Goal: Transaction & Acquisition: Purchase product/service

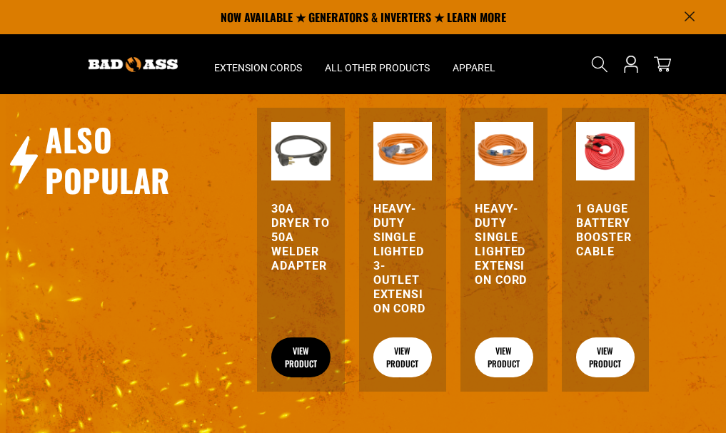
scroll to position [1585, 0]
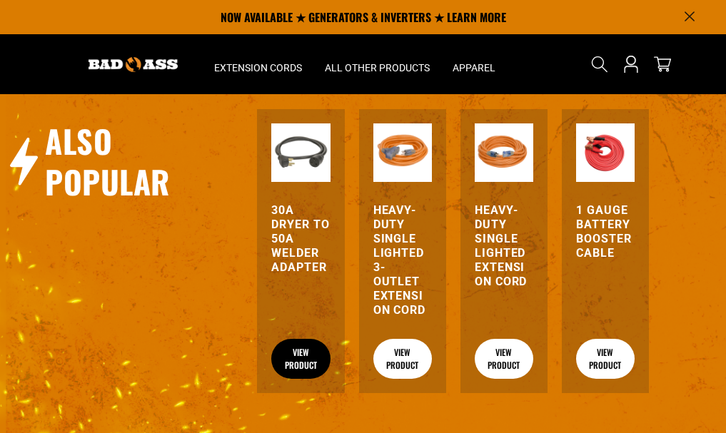
click at [301, 339] on link "View Product" at bounding box center [300, 359] width 59 height 40
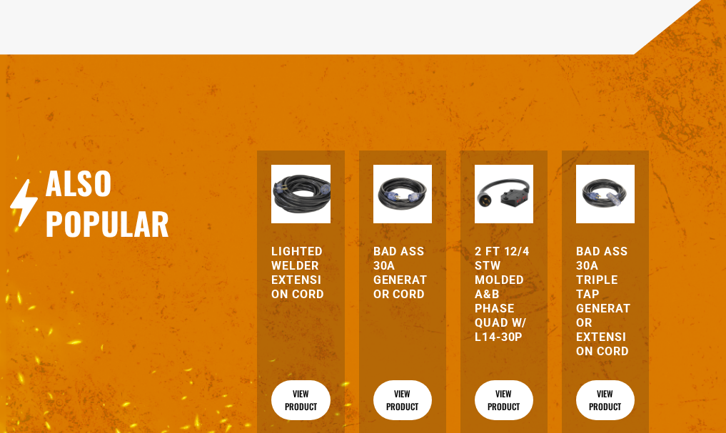
scroll to position [1499, 0]
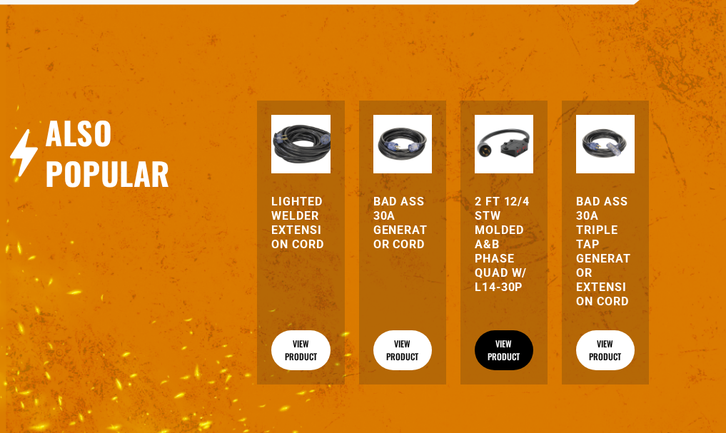
click at [507, 332] on link "View Product" at bounding box center [504, 351] width 59 height 40
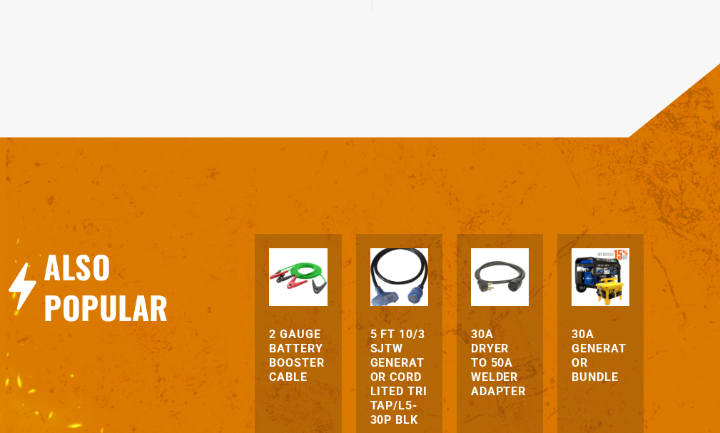
scroll to position [1142, 0]
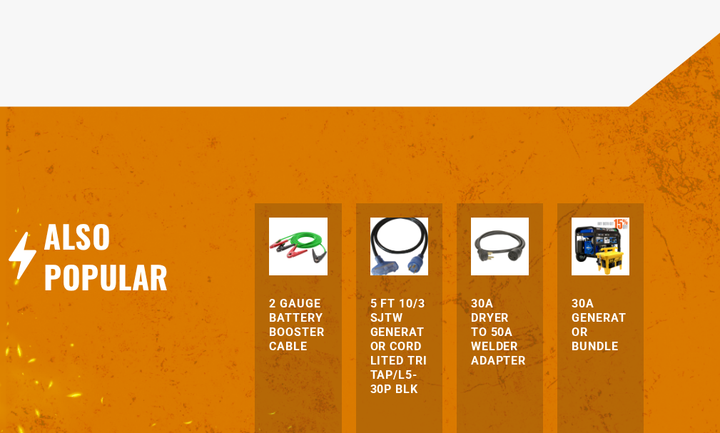
click at [598, 297] on h3 "30A Generator Bundle" at bounding box center [601, 325] width 58 height 57
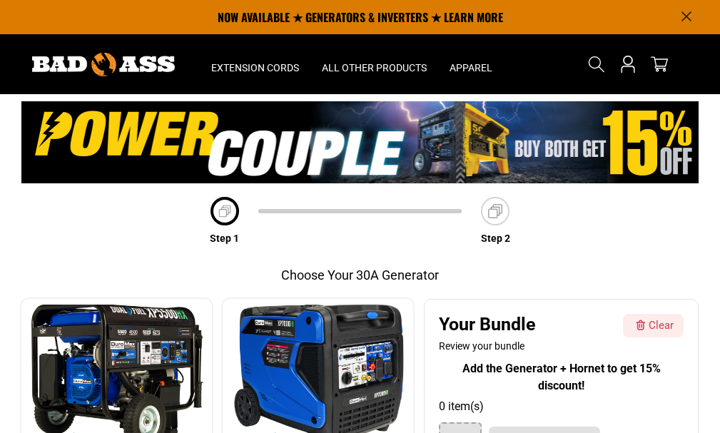
click at [485, 211] on img at bounding box center [495, 211] width 20 height 20
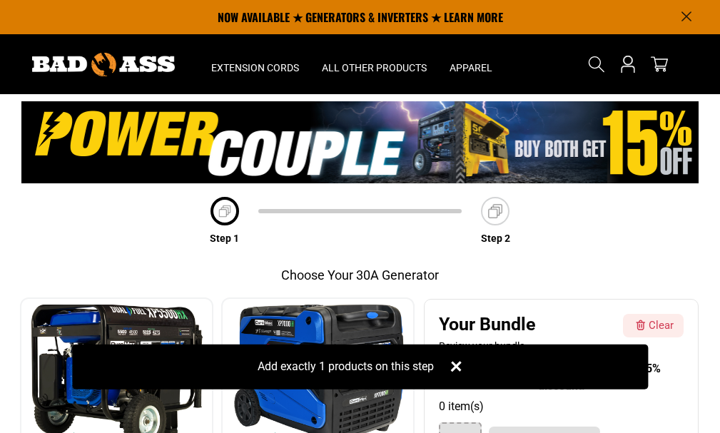
click at [157, 233] on div "Step 1 Step 2" at bounding box center [360, 224] width 543 height 55
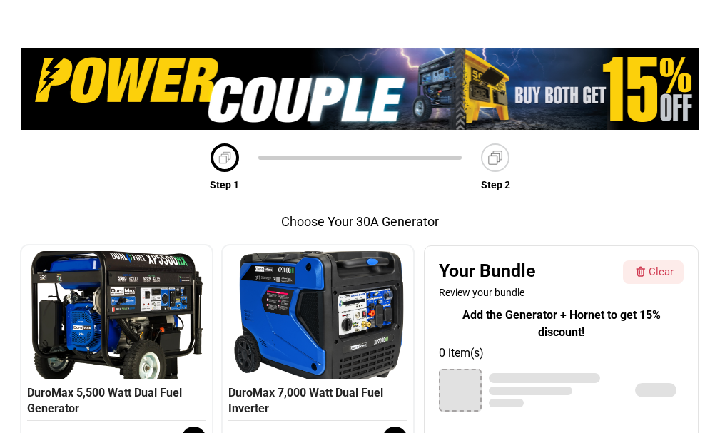
scroll to position [143, 0]
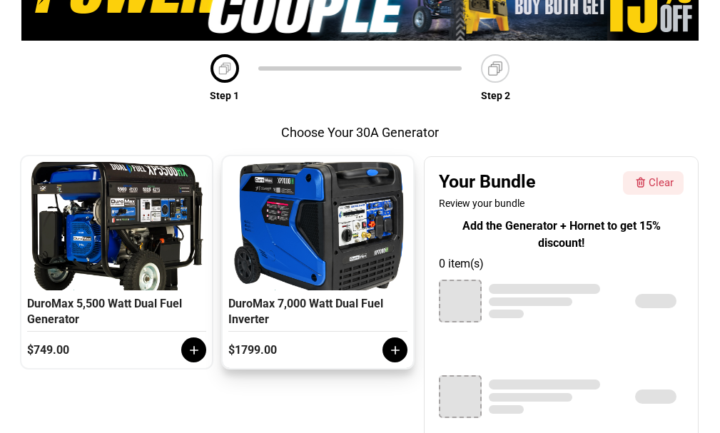
click at [299, 316] on div "DuroMax 7,000 Watt Dual Fuel Inverter" at bounding box center [317, 314] width 179 height 36
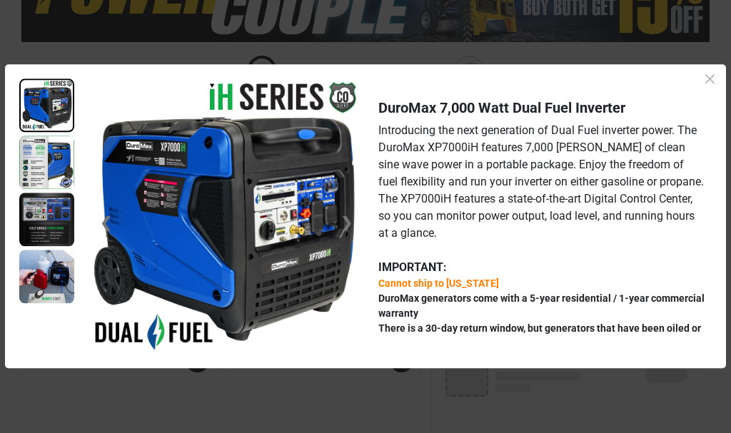
click at [715, 81] on icon at bounding box center [710, 79] width 18 height 18
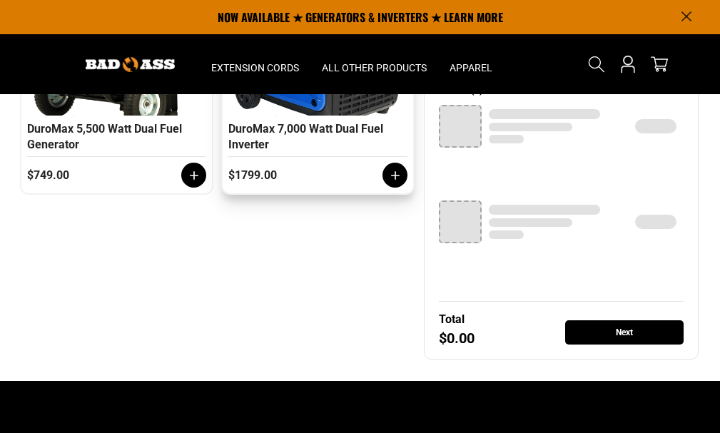
scroll to position [0, 0]
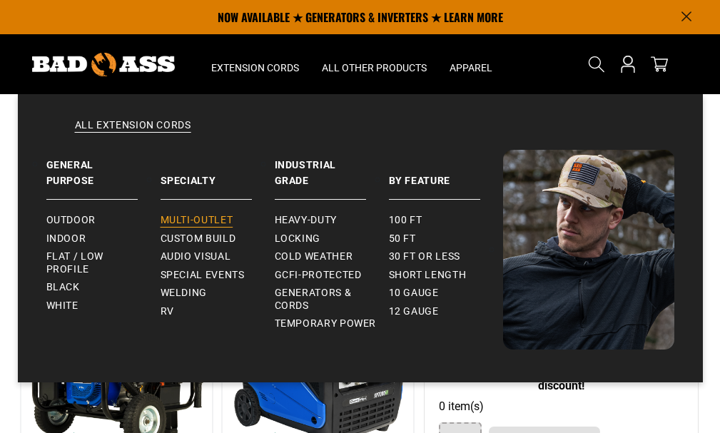
click at [211, 222] on span "Multi-Outlet" at bounding box center [197, 220] width 73 height 13
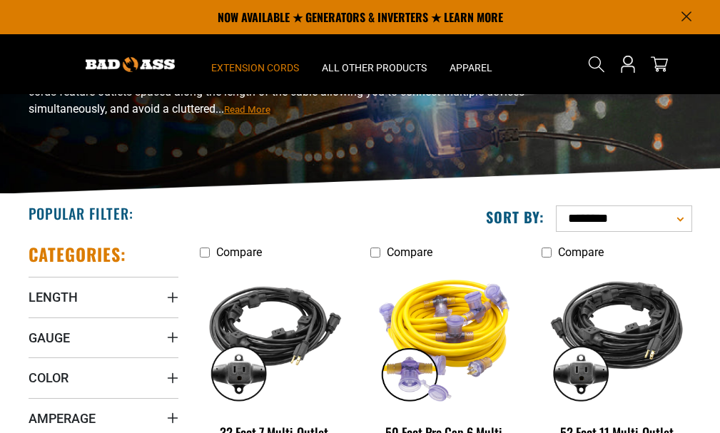
scroll to position [86, 0]
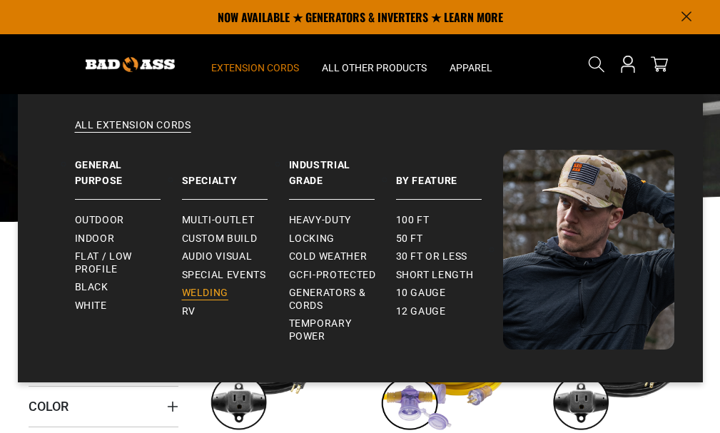
click at [202, 291] on span "Welding" at bounding box center [205, 293] width 46 height 13
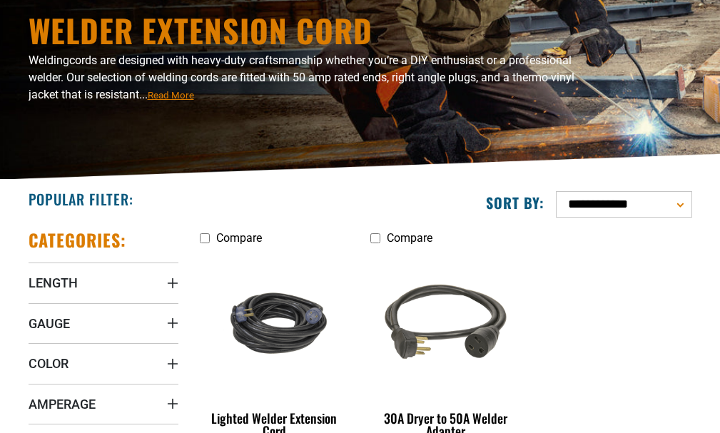
scroll to position [214, 0]
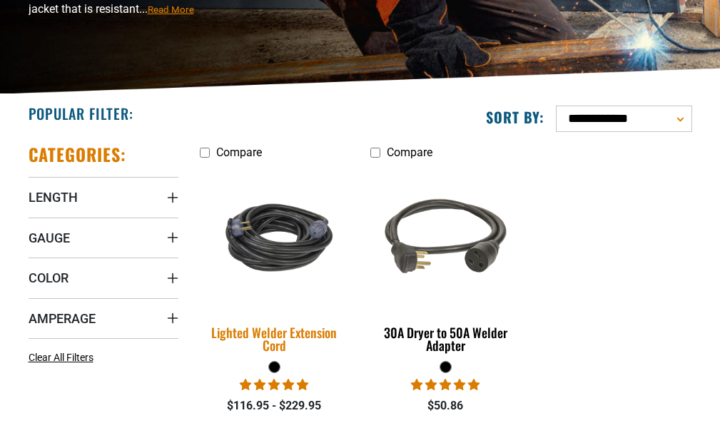
click at [279, 334] on div "Lighted Welder Extension Cord" at bounding box center [275, 339] width 150 height 26
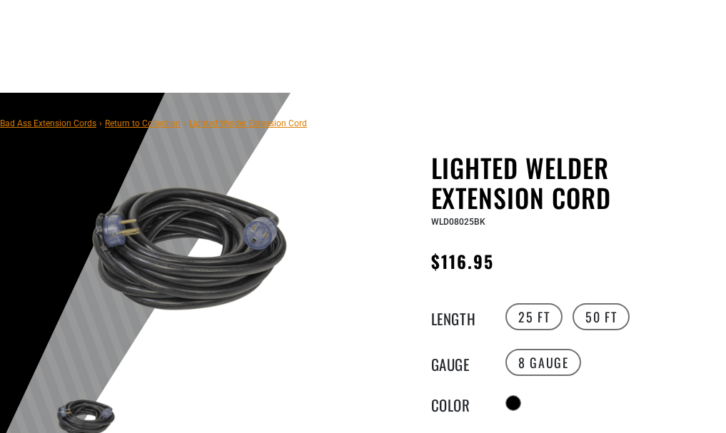
scroll to position [143, 0]
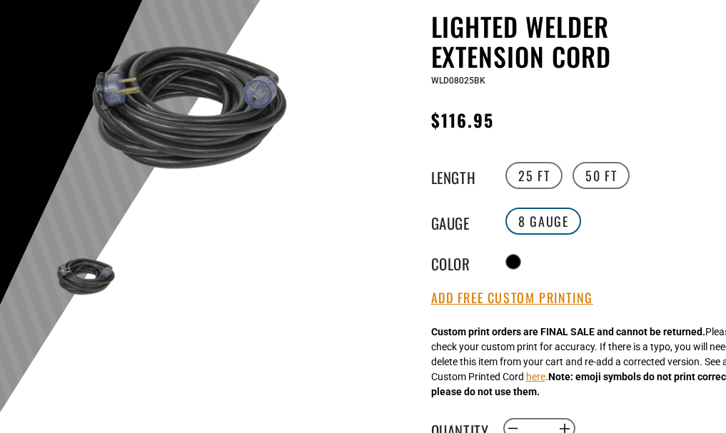
click at [553, 224] on label "8 Gauge" at bounding box center [543, 221] width 76 height 27
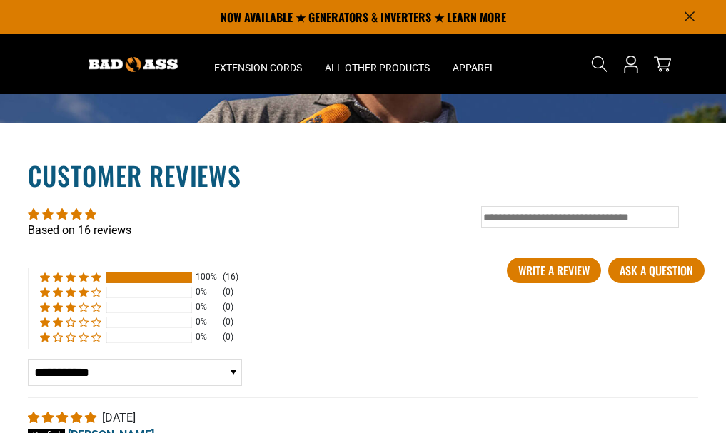
scroll to position [2142, 0]
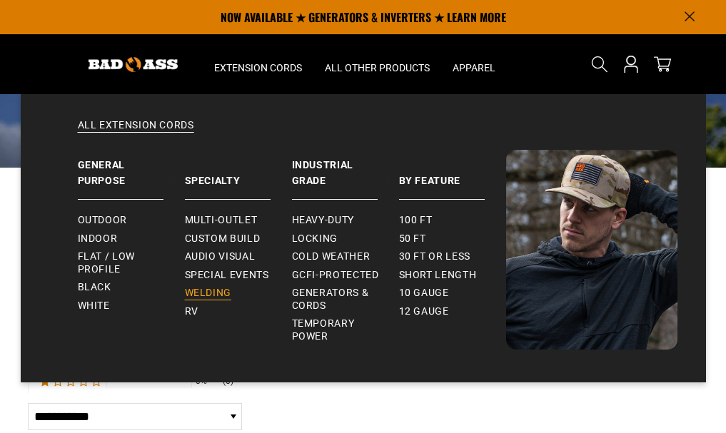
click at [204, 293] on span "Welding" at bounding box center [208, 293] width 46 height 13
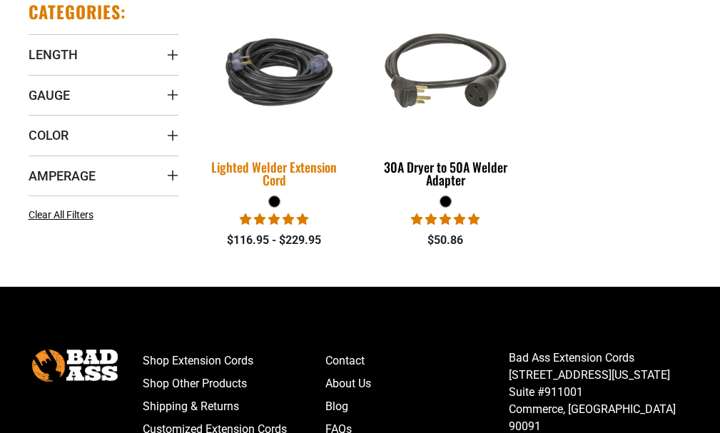
scroll to position [357, 0]
click at [276, 173] on div "Lighted Welder Extension Cord" at bounding box center [275, 174] width 150 height 26
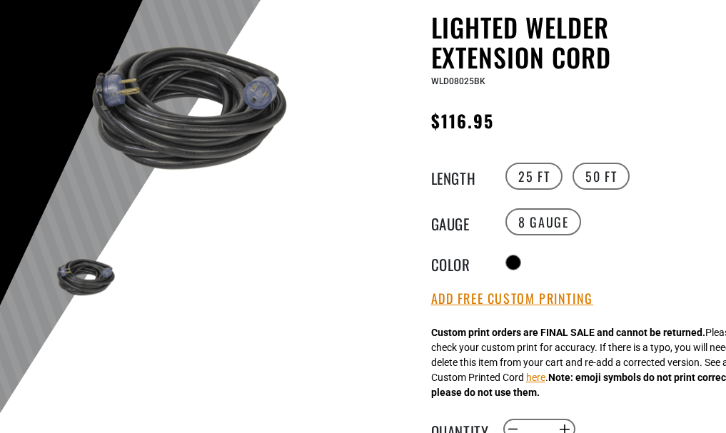
scroll to position [143, 0]
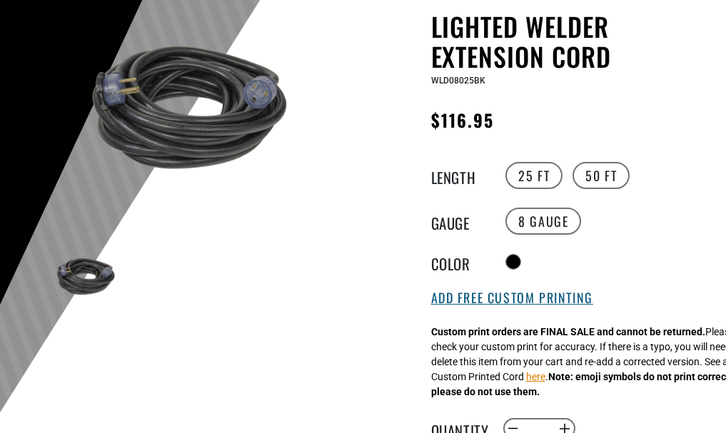
click at [583, 298] on button "Add Free Custom Printing" at bounding box center [512, 299] width 162 height 16
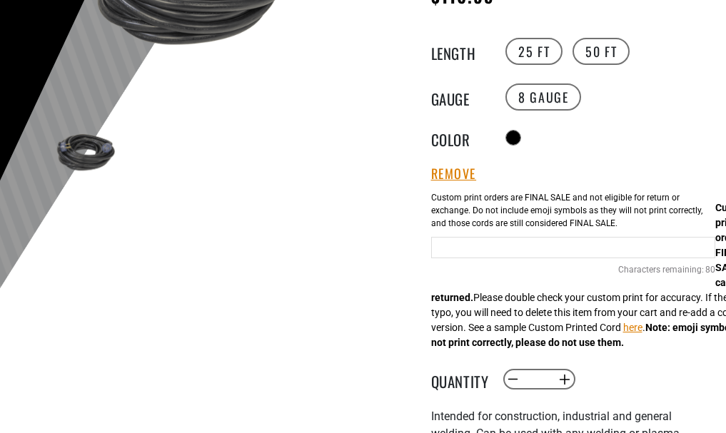
scroll to position [286, 0]
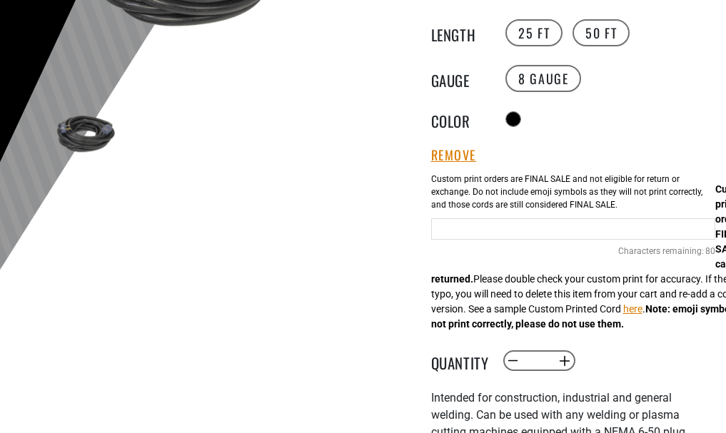
click at [473, 235] on input "text" at bounding box center [573, 228] width 285 height 21
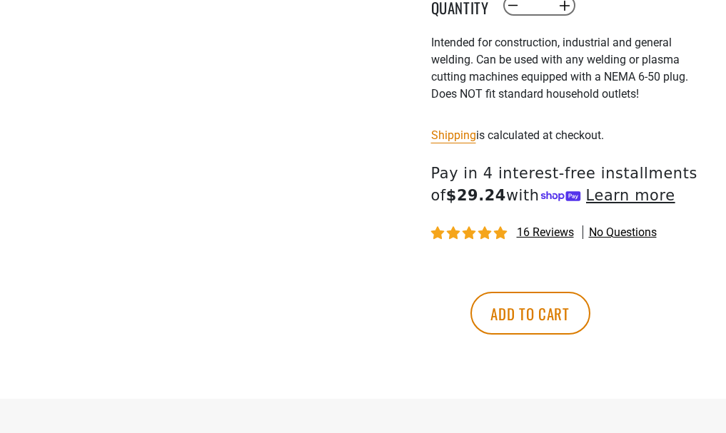
scroll to position [714, 0]
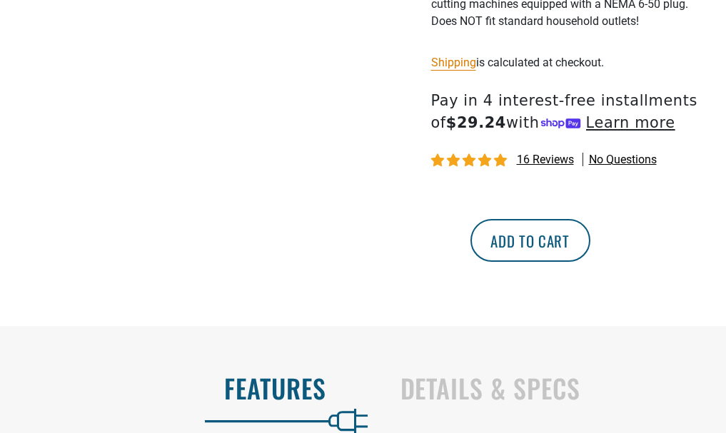
type input "**********"
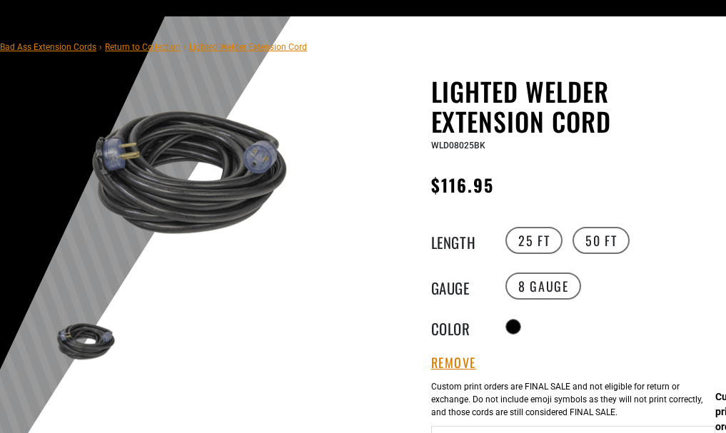
scroll to position [0, 0]
